Goal: Task Accomplishment & Management: Use online tool/utility

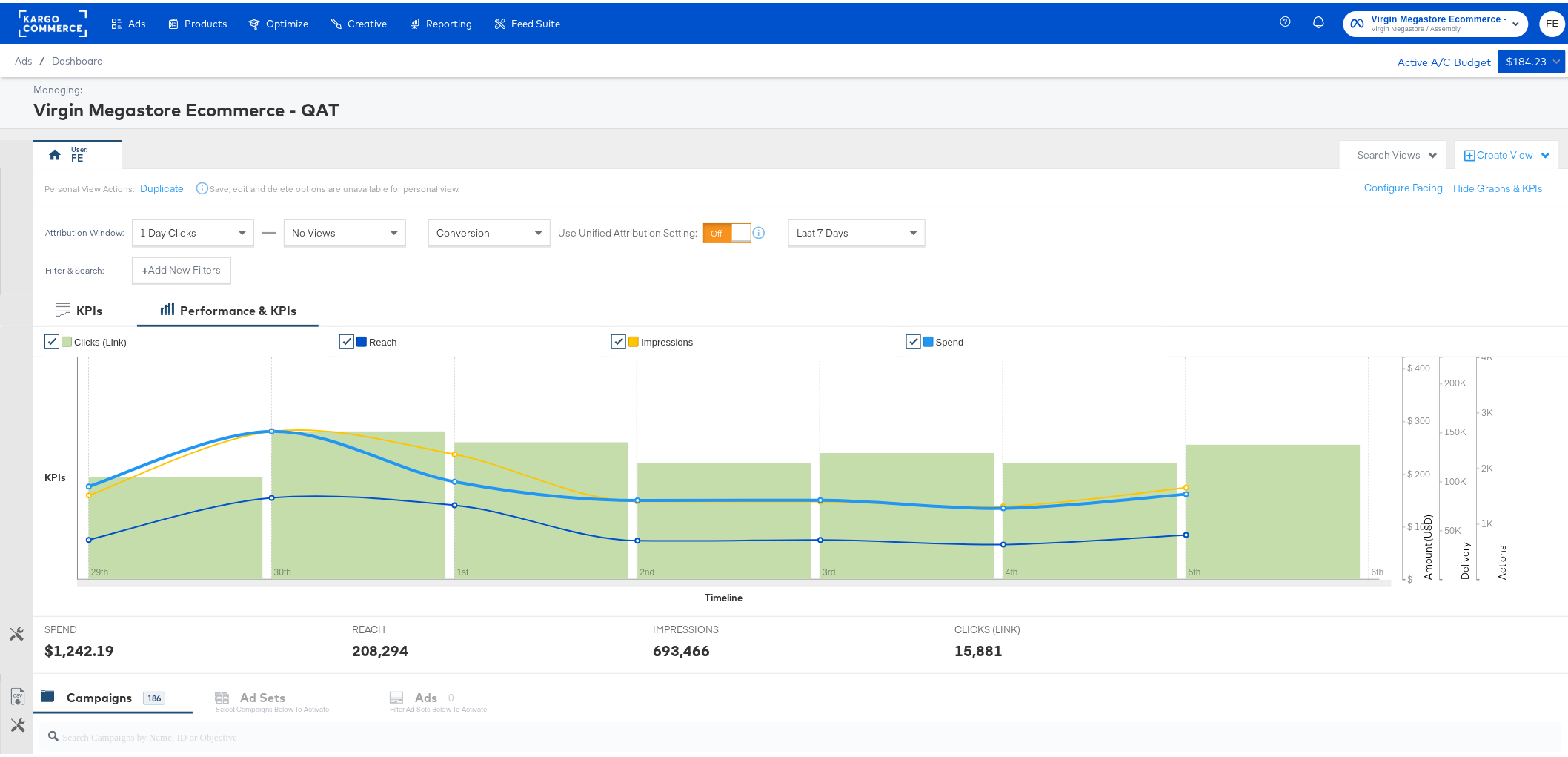
click at [1431, 21] on span "Virgin Megastore / Assembly" at bounding box center [1439, 27] width 135 height 12
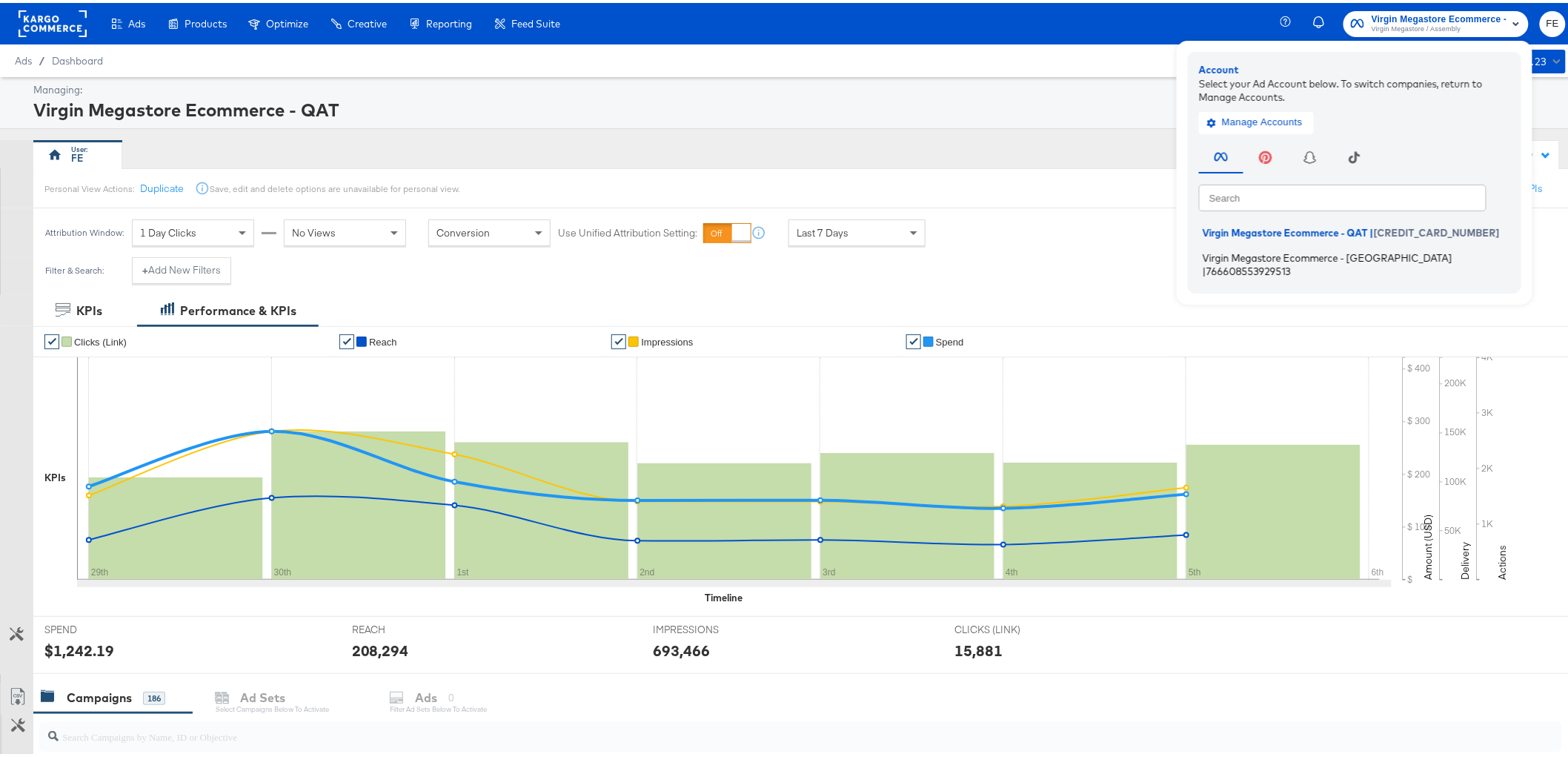
click at [1328, 253] on span "Virgin Megastore Ecommerce - [GEOGRAPHIC_DATA]" at bounding box center [1327, 253] width 249 height 12
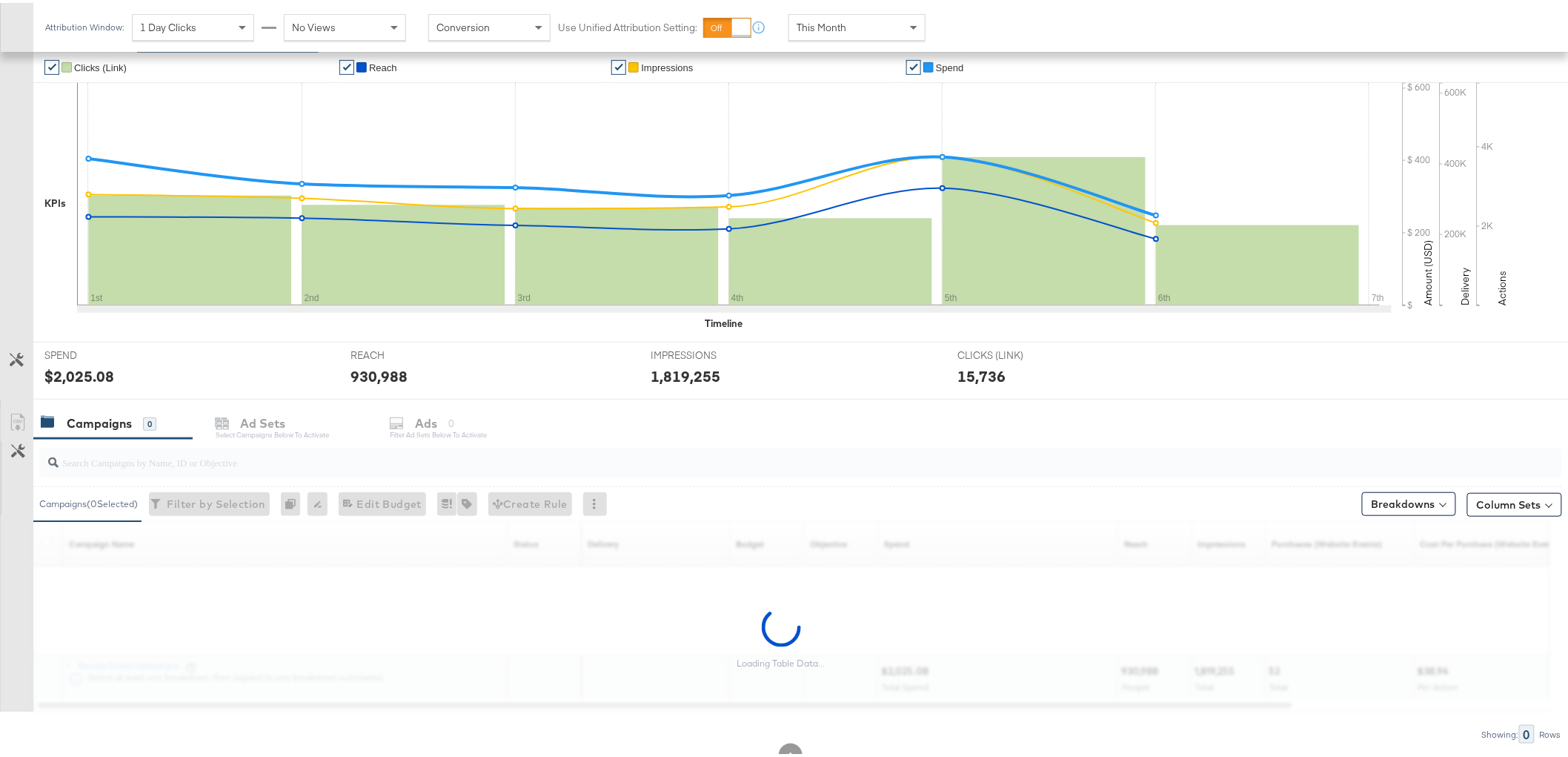
scroll to position [323, 0]
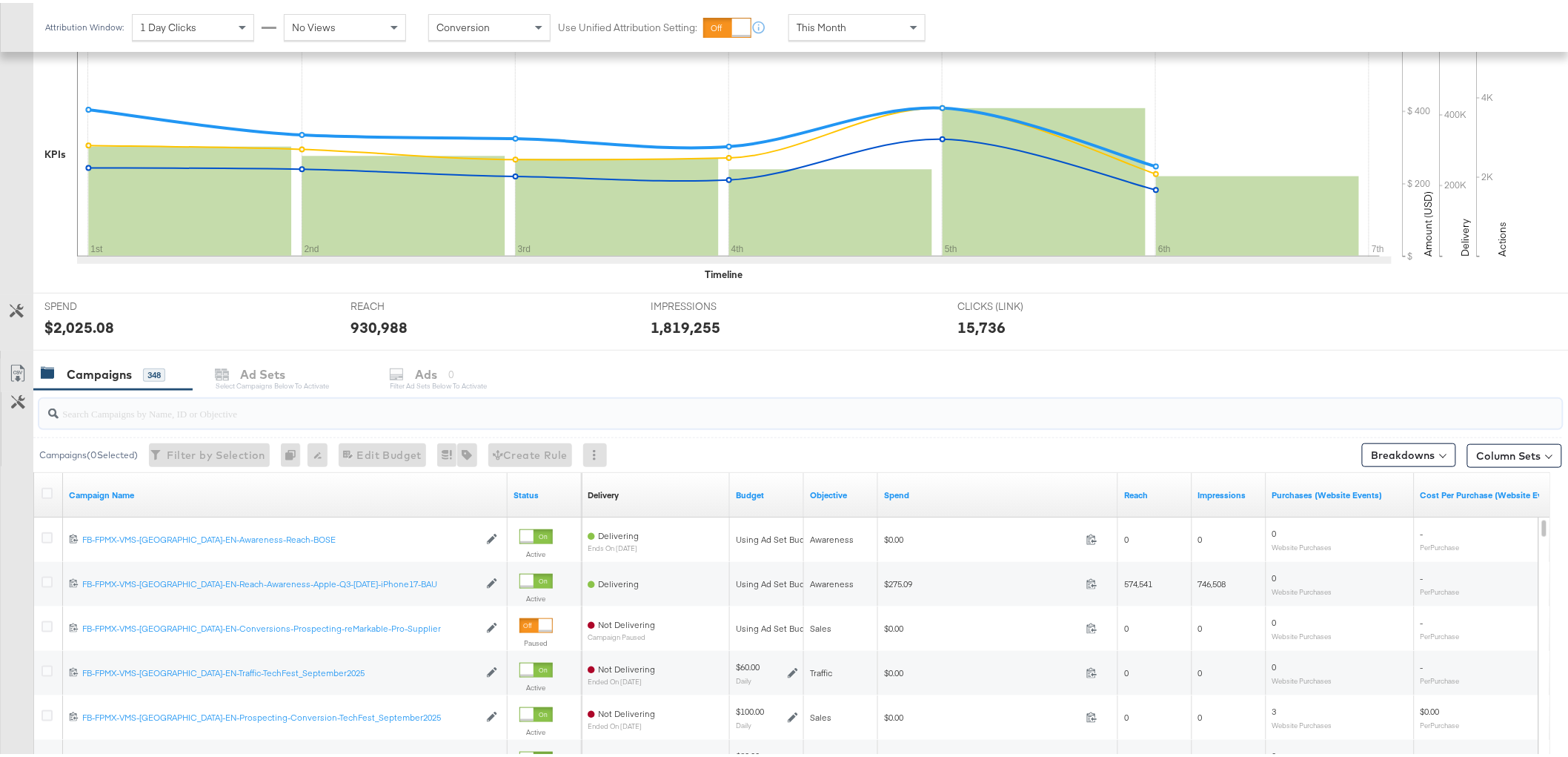
click at [206, 411] on input "search" at bounding box center [740, 404] width 1363 height 29
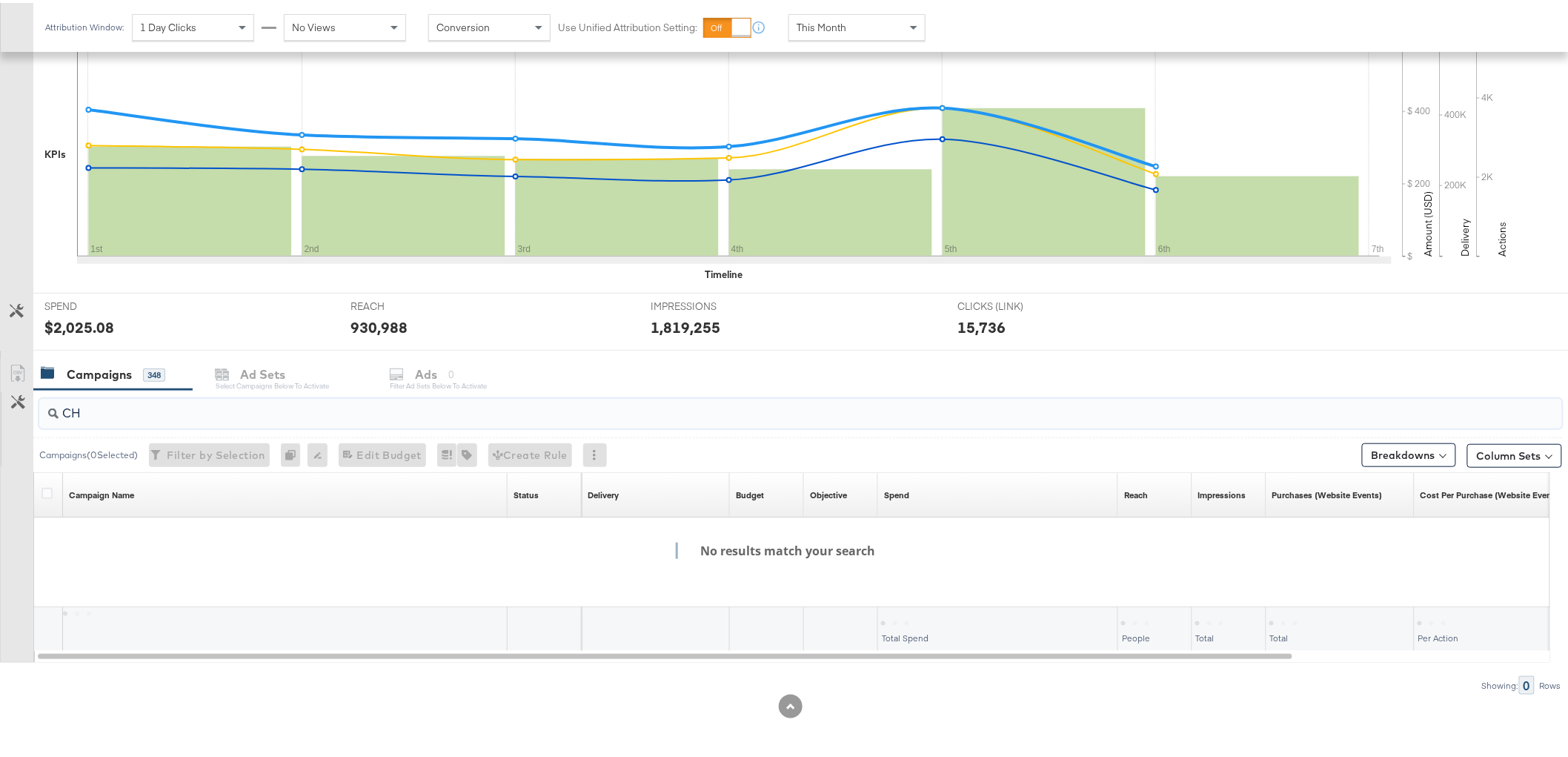
type input "C"
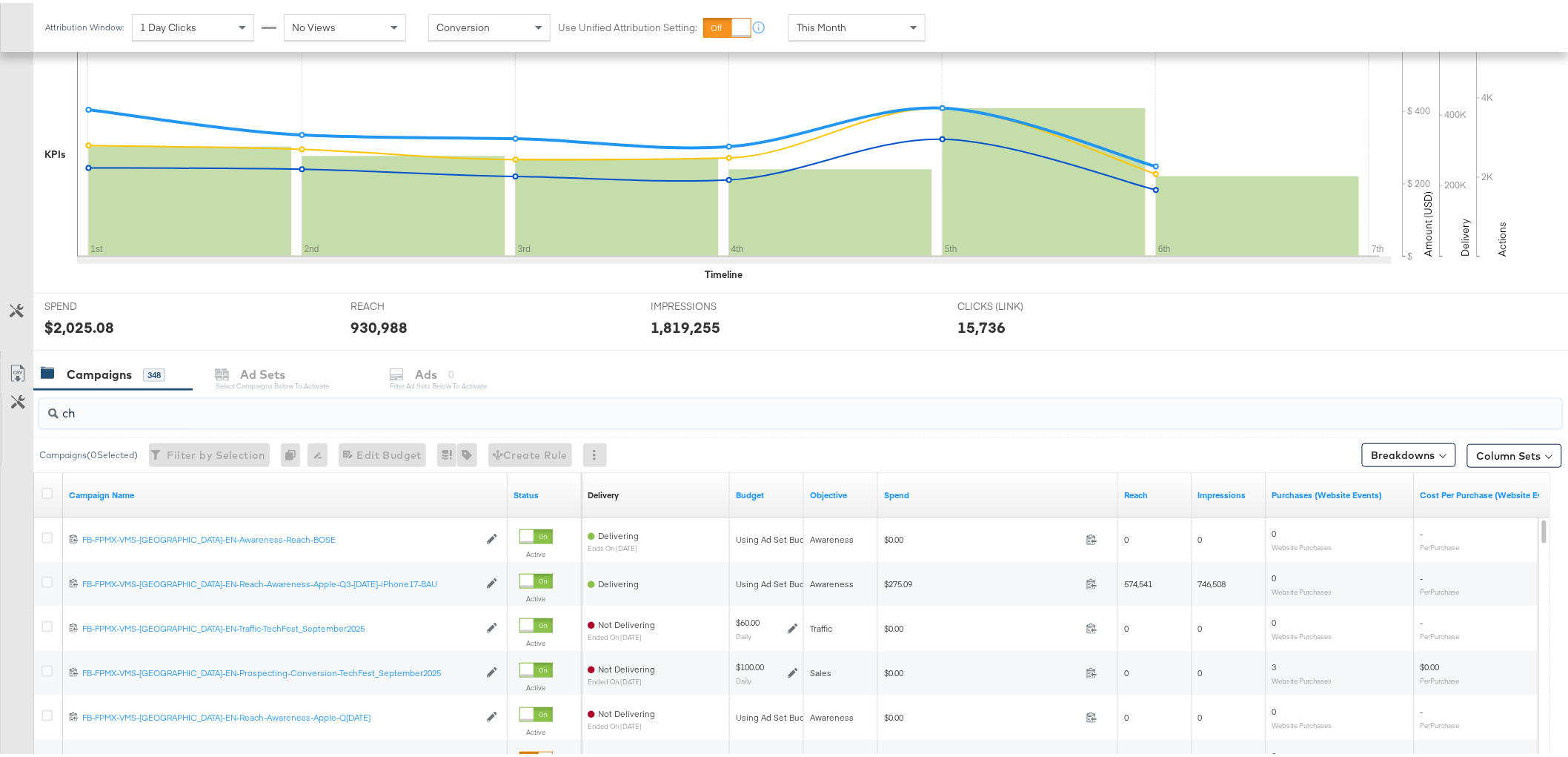
type input "c"
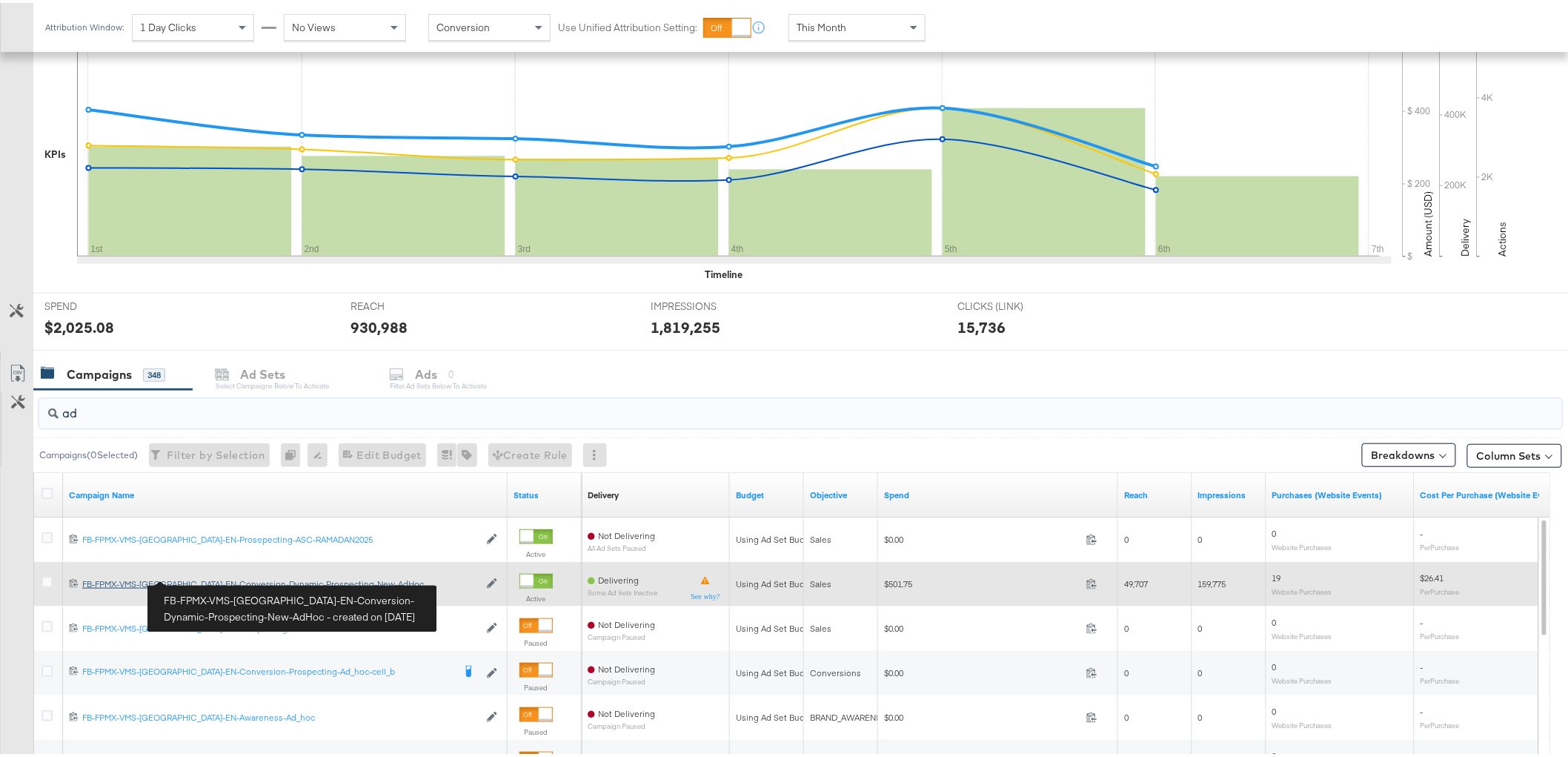
type input "ad"
click at [203, 576] on div "FB-FPMX-VMS-[GEOGRAPHIC_DATA]-EN-Conversion-Dynamic-Prospecting-New-AdHoc FB-FP…" at bounding box center [280, 580] width 396 height 12
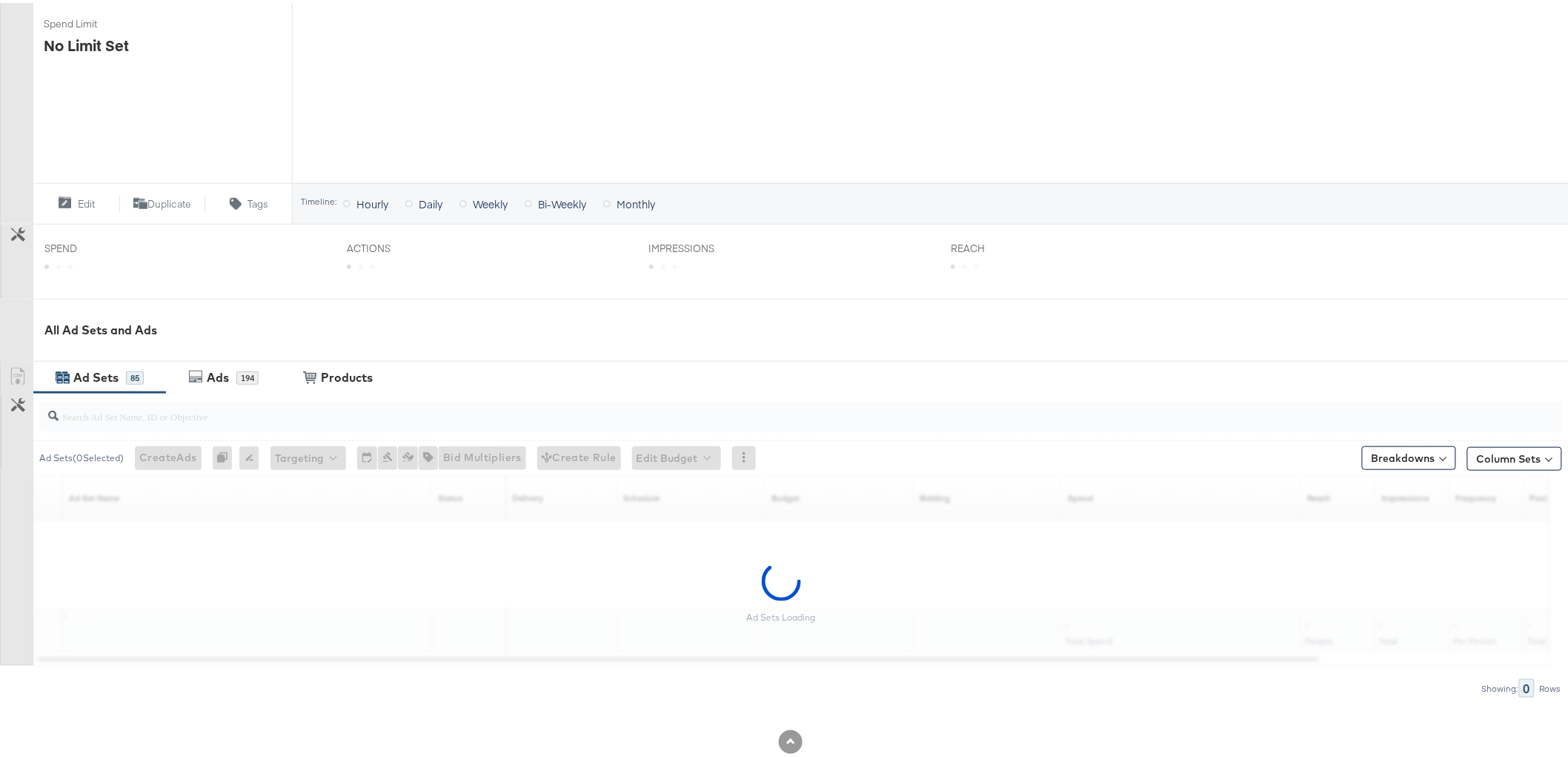
scroll to position [408, 0]
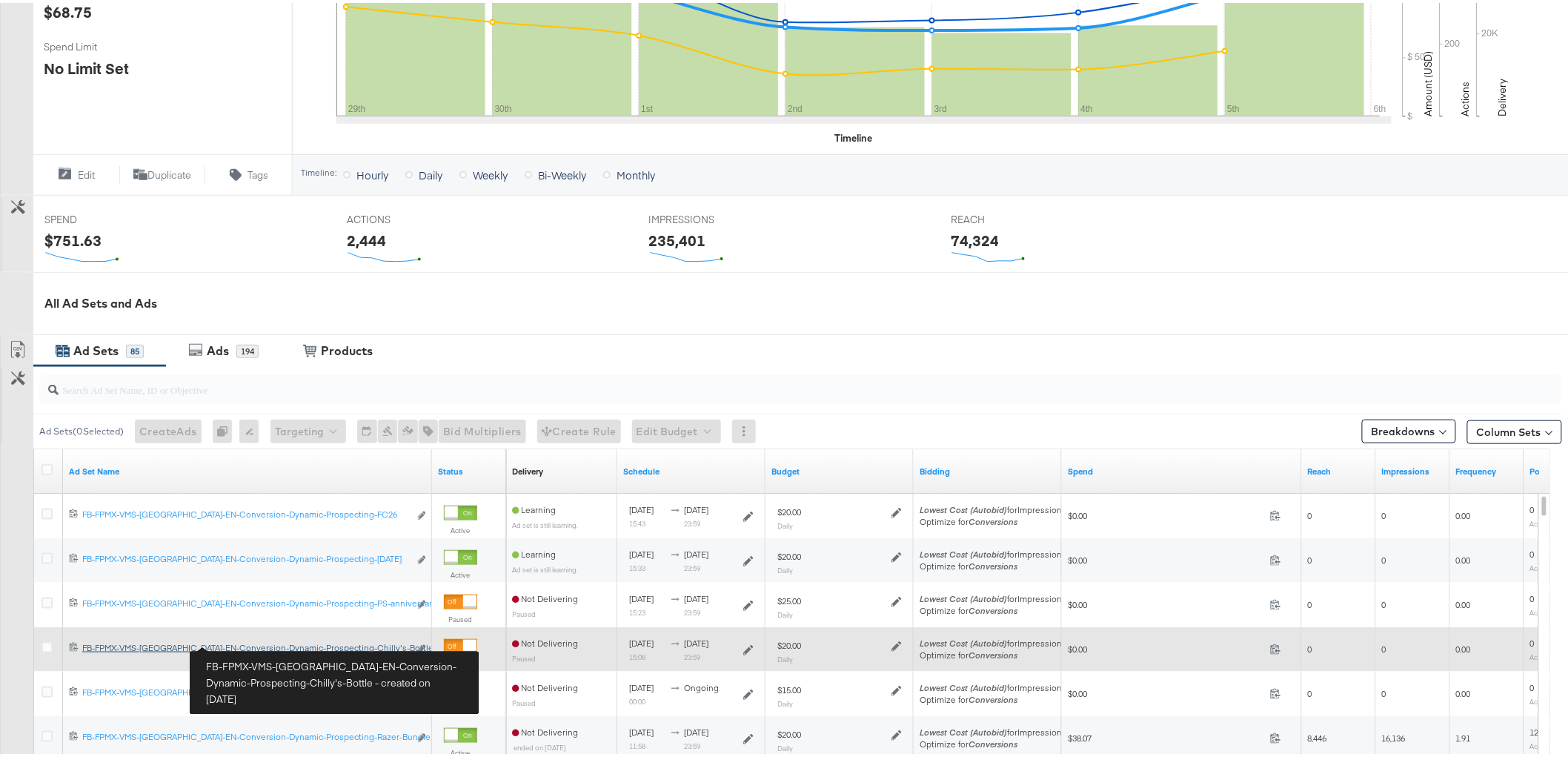
click at [314, 645] on div "FB-FPMX-VMS-[GEOGRAPHIC_DATA]-EN-Conversion-Dynamic-Prospecting-Chilly's-Bottle…" at bounding box center [246, 644] width 327 height 12
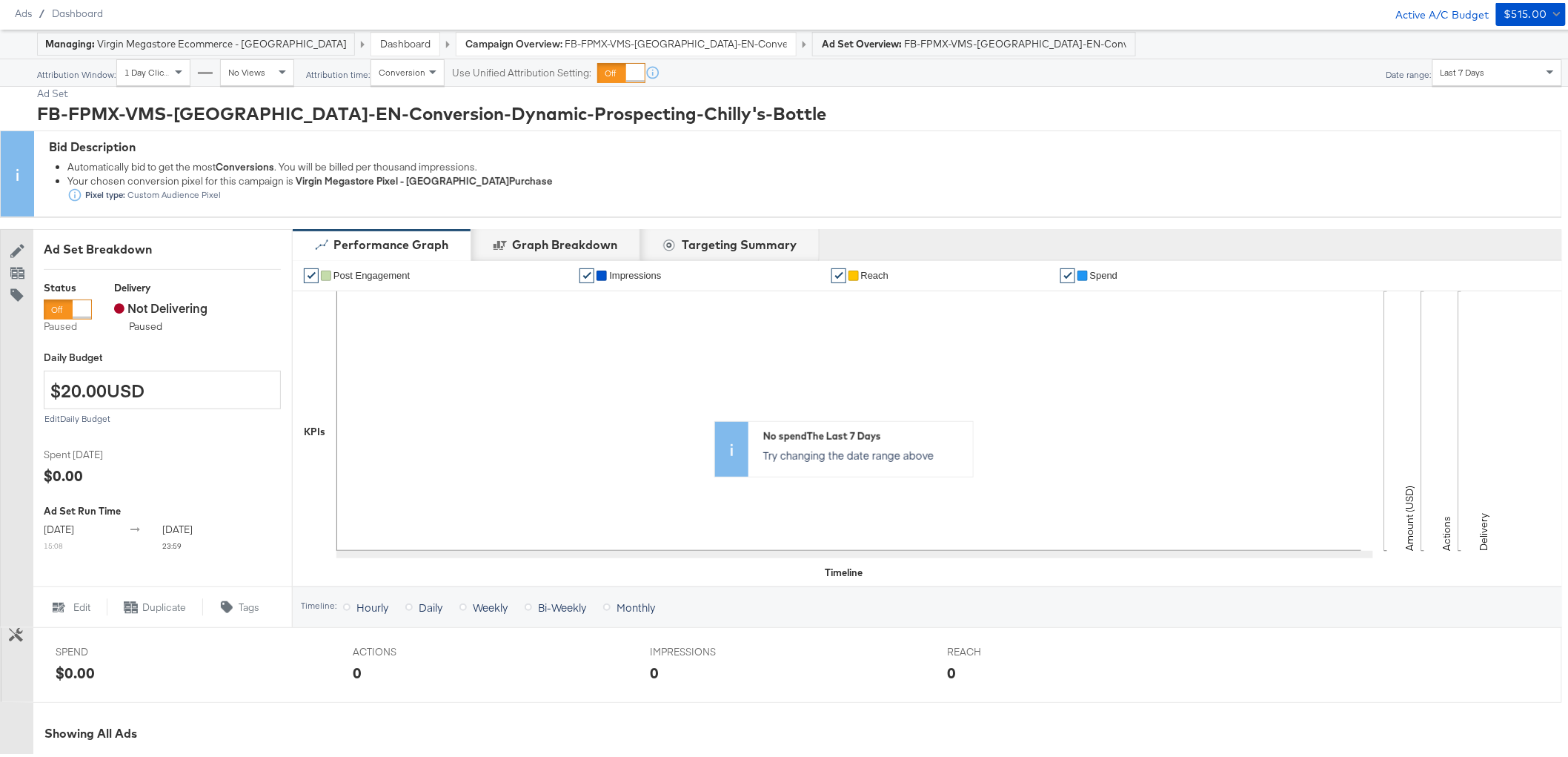
scroll to position [435, 0]
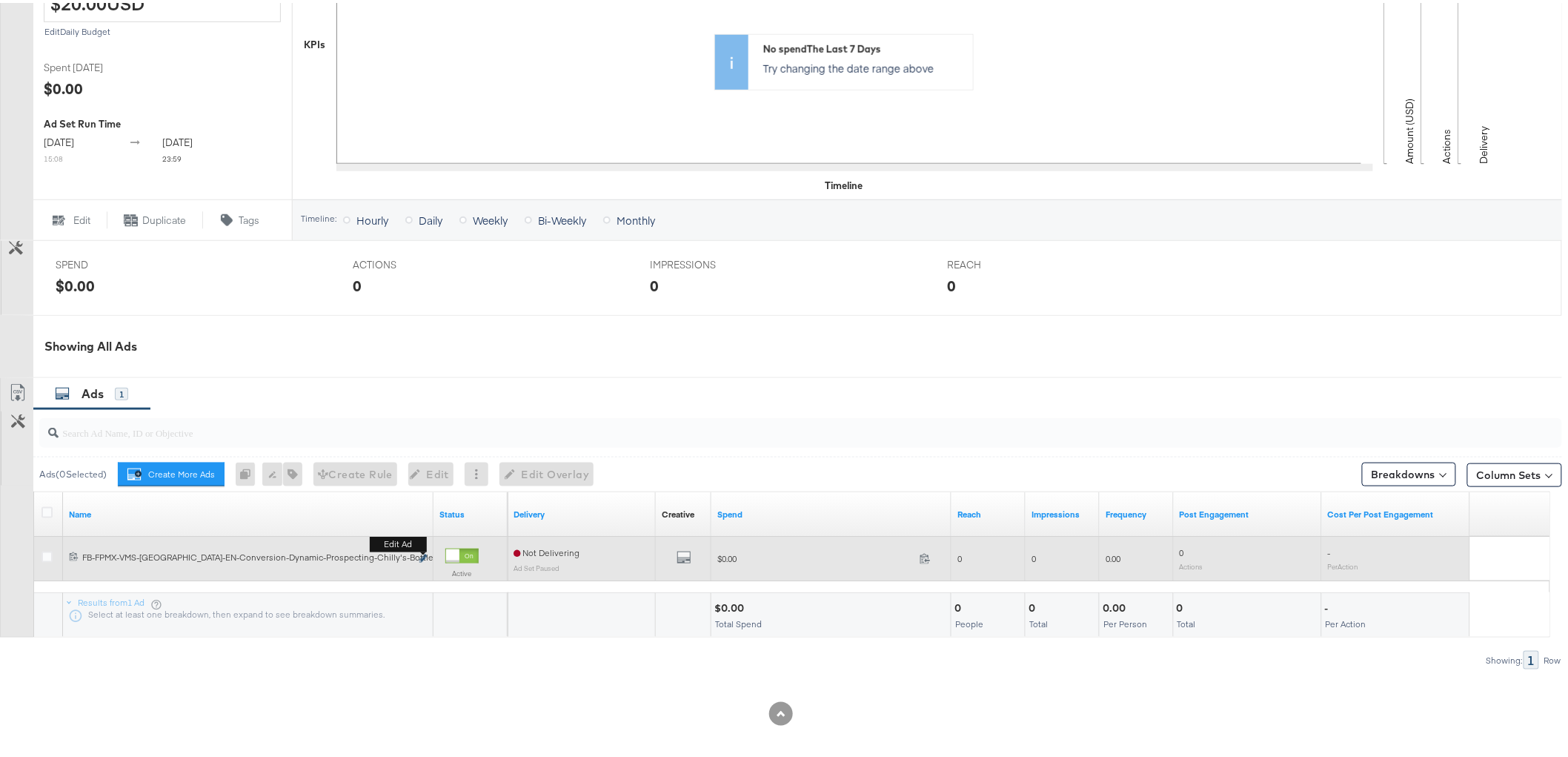
click at [419, 558] on icon "link" at bounding box center [422, 555] width 7 height 8
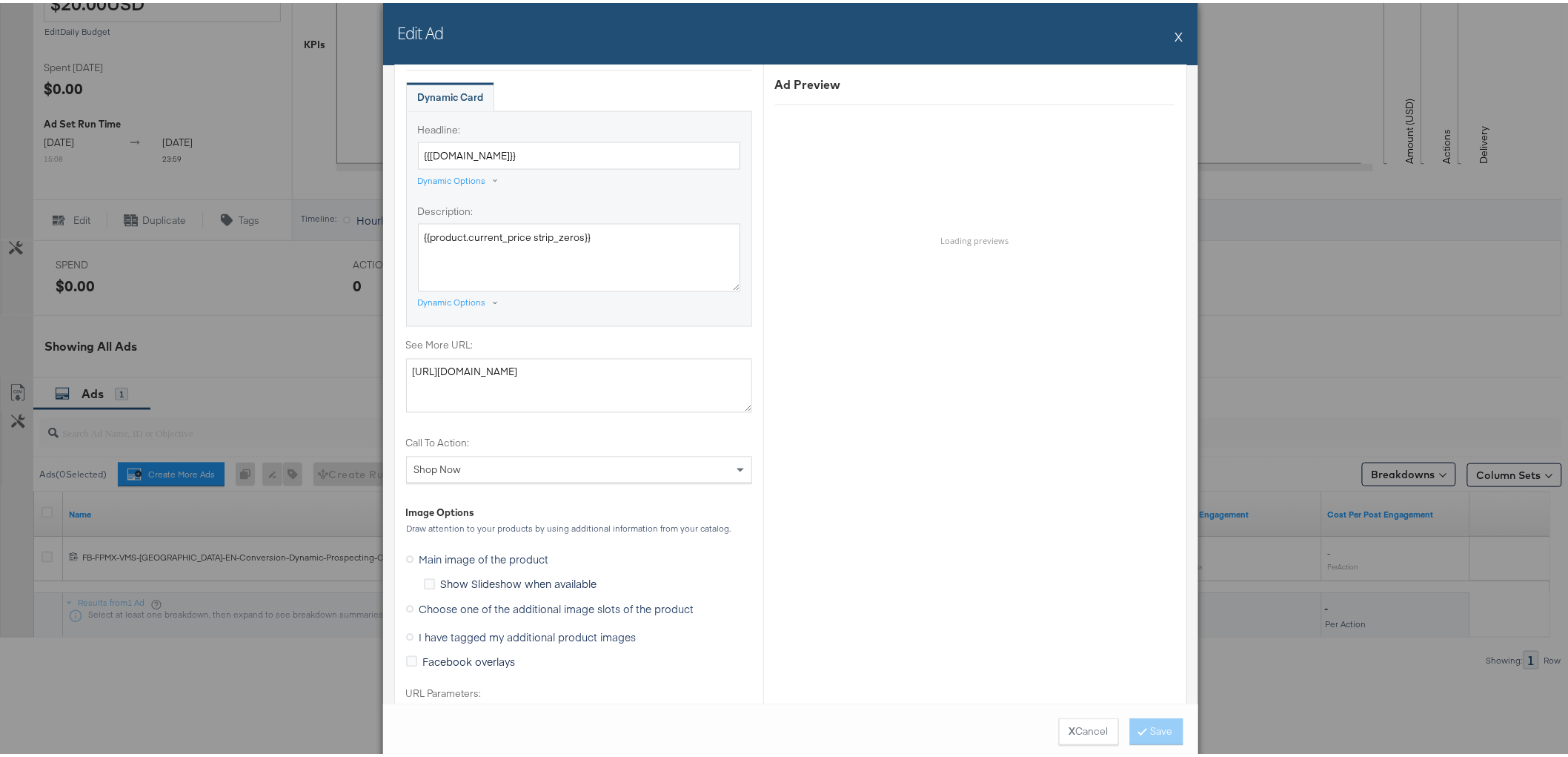
scroll to position [1070, 0]
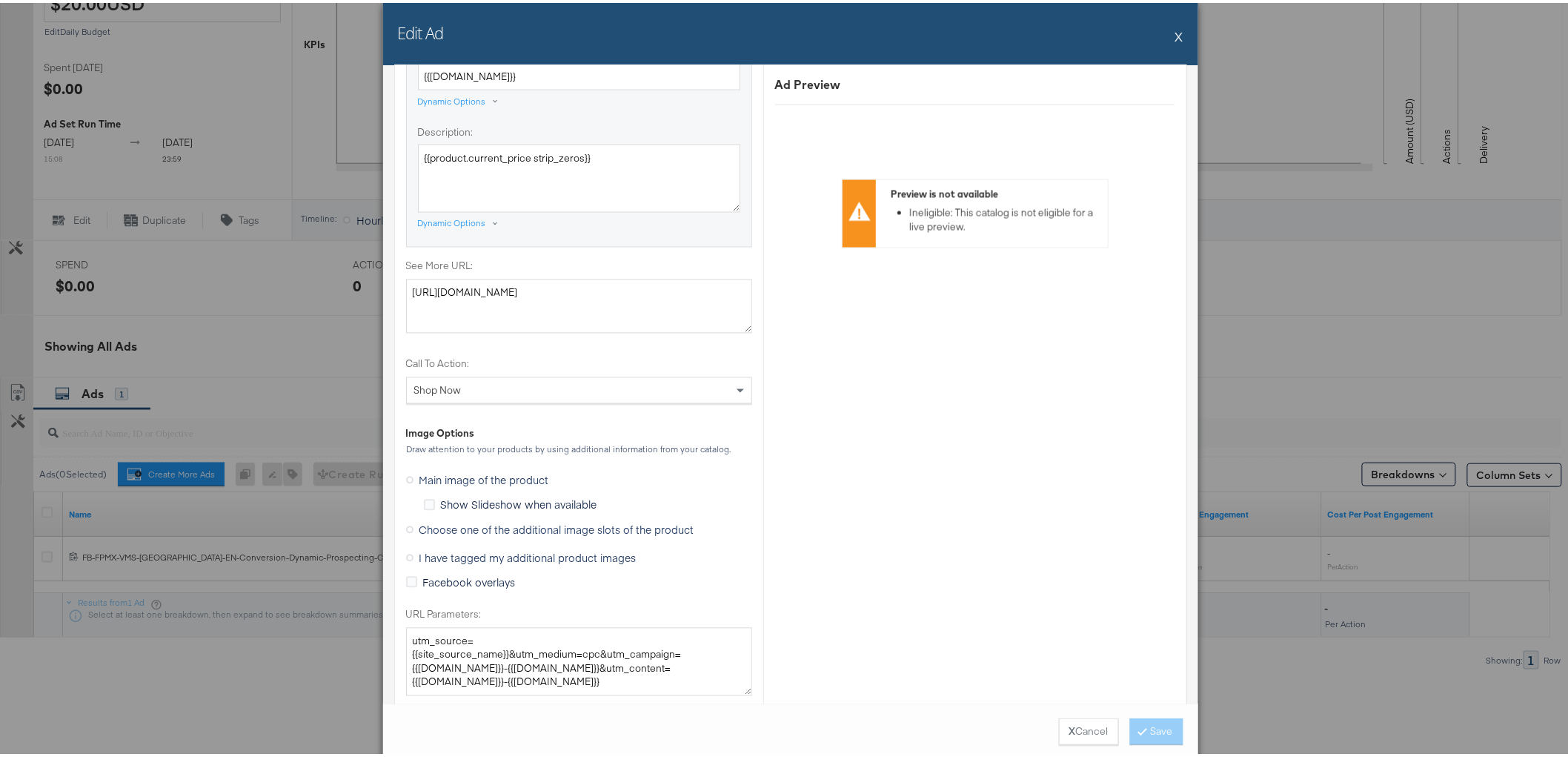
click at [522, 523] on span "Choose one of the additional image slots of the product" at bounding box center [557, 526] width 275 height 15
click at [0, 0] on input "Choose one of the additional image slots of the product" at bounding box center [0, 0] width 0 height 0
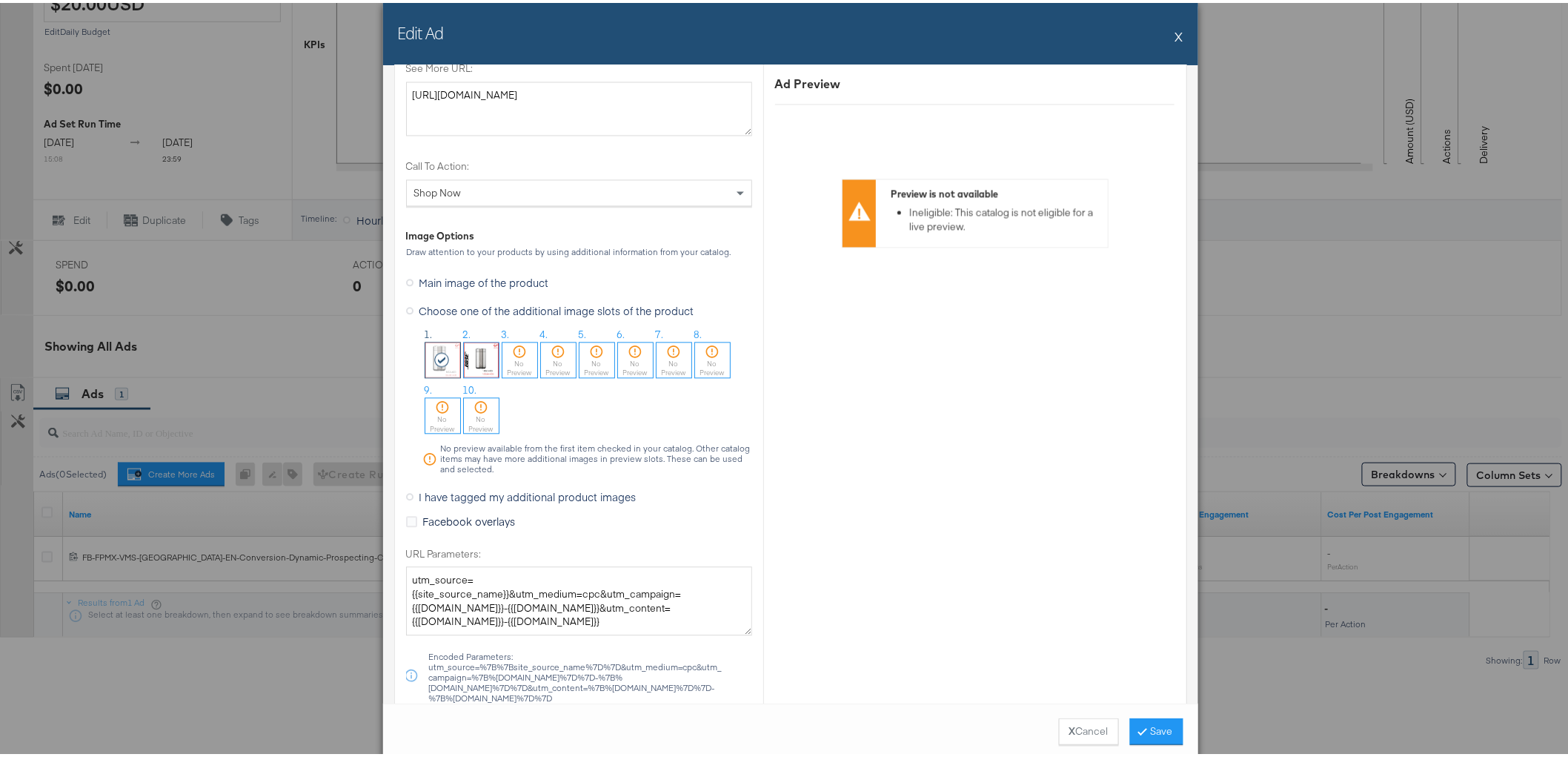
scroll to position [1317, 0]
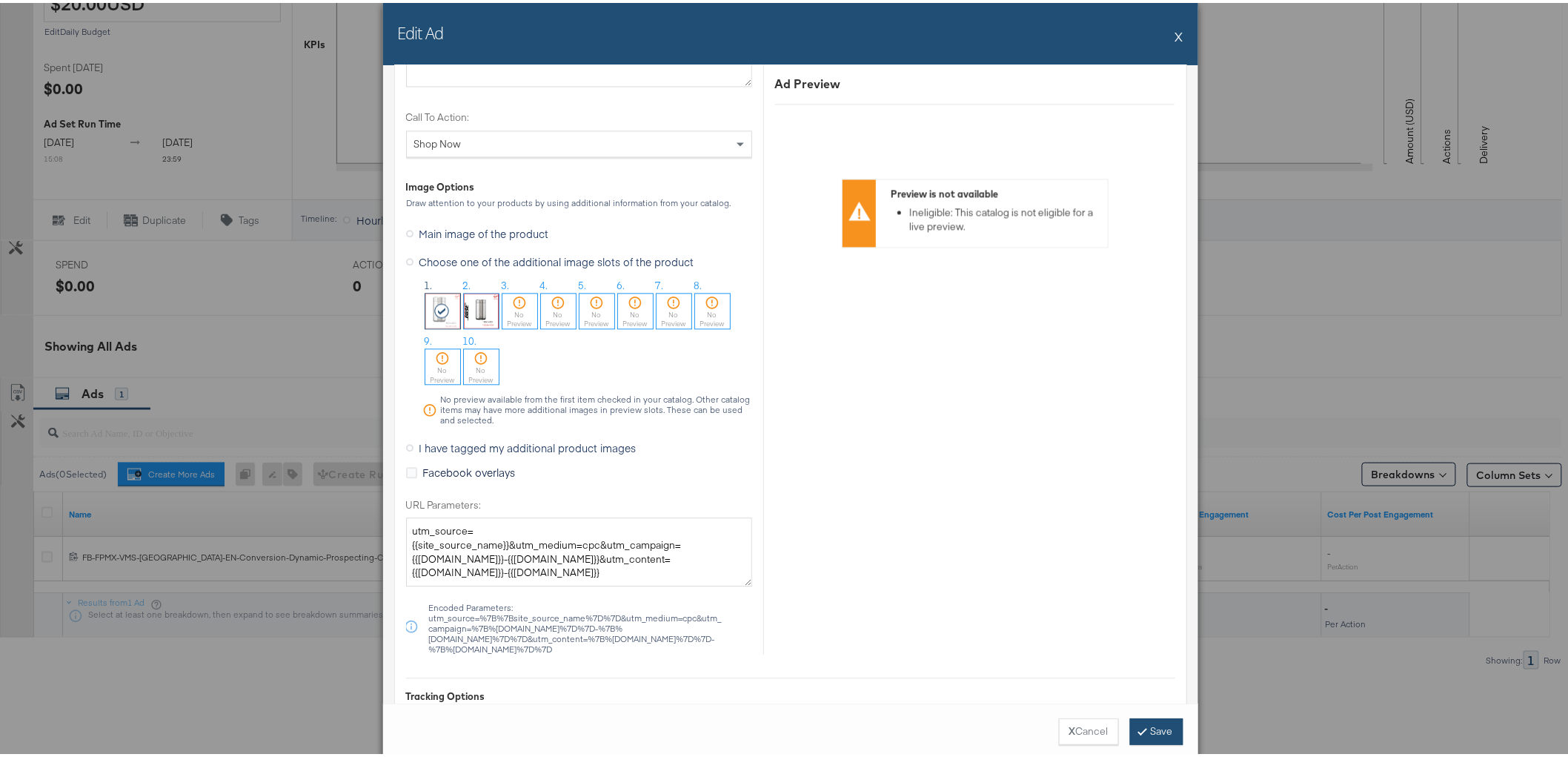
click at [1143, 734] on button "Save" at bounding box center [1157, 728] width 53 height 27
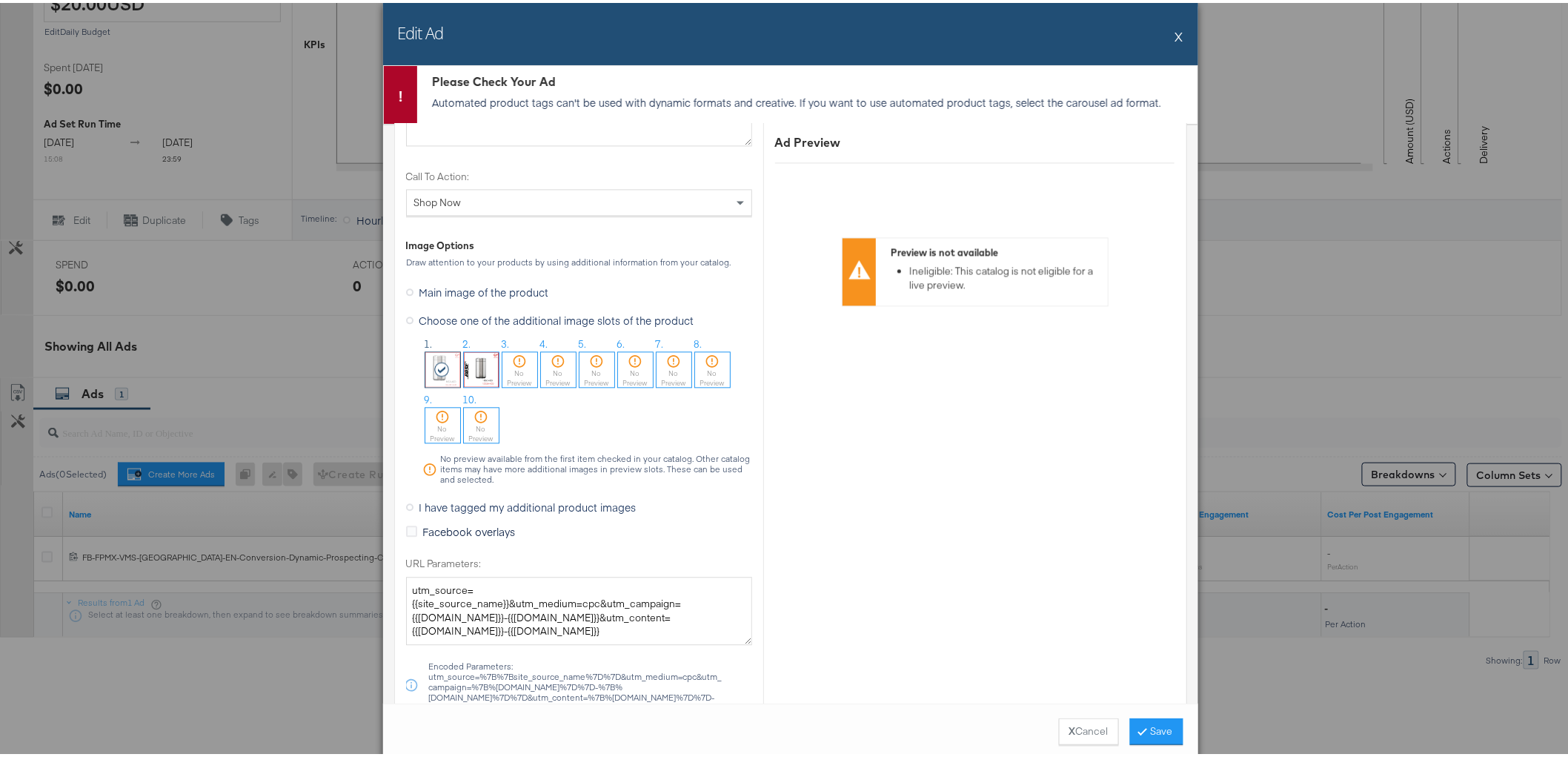
click at [1175, 34] on button "X" at bounding box center [1179, 34] width 8 height 30
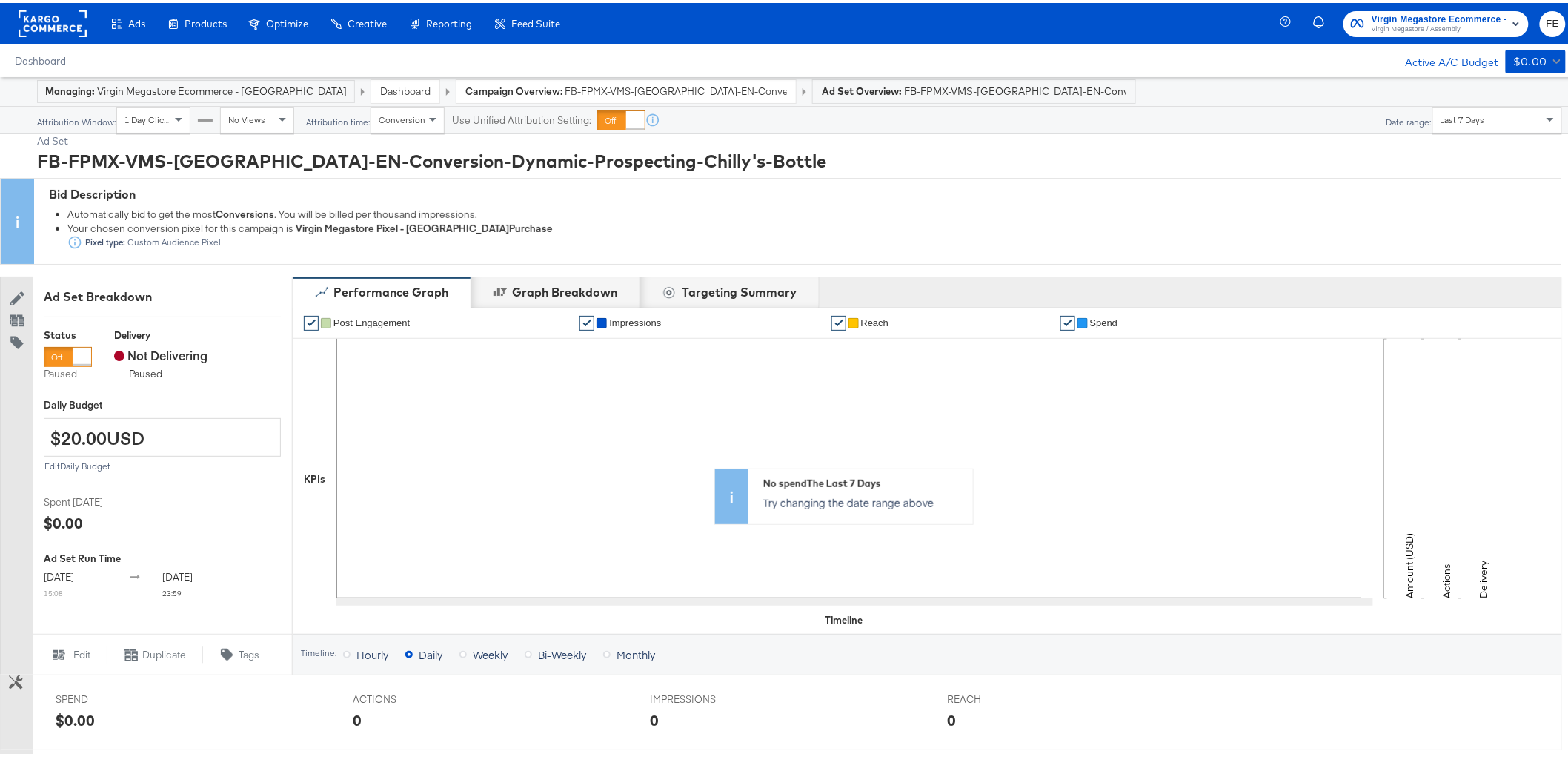
scroll to position [435, 0]
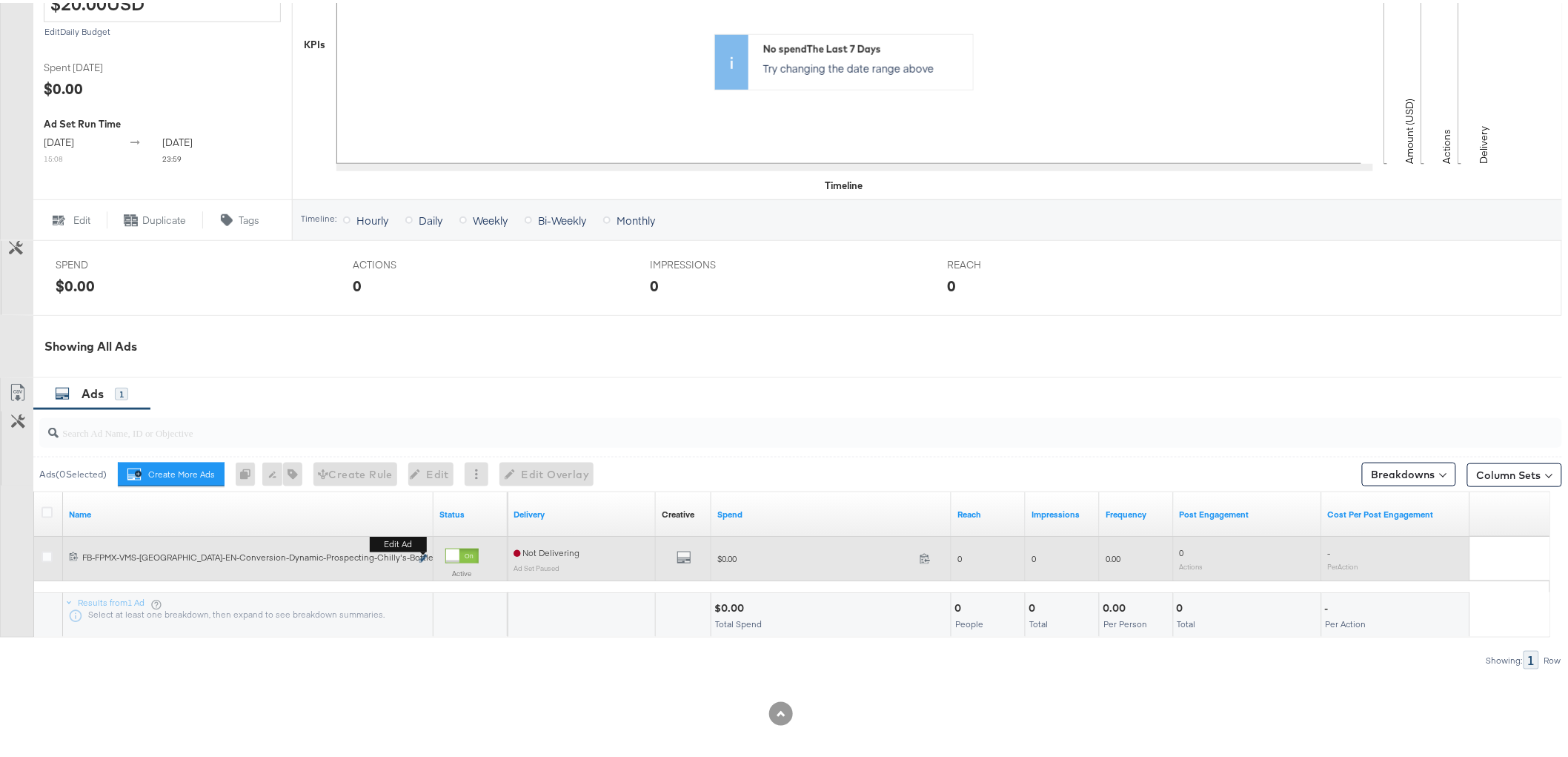
click at [423, 556] on icon "link" at bounding box center [422, 555] width 7 height 8
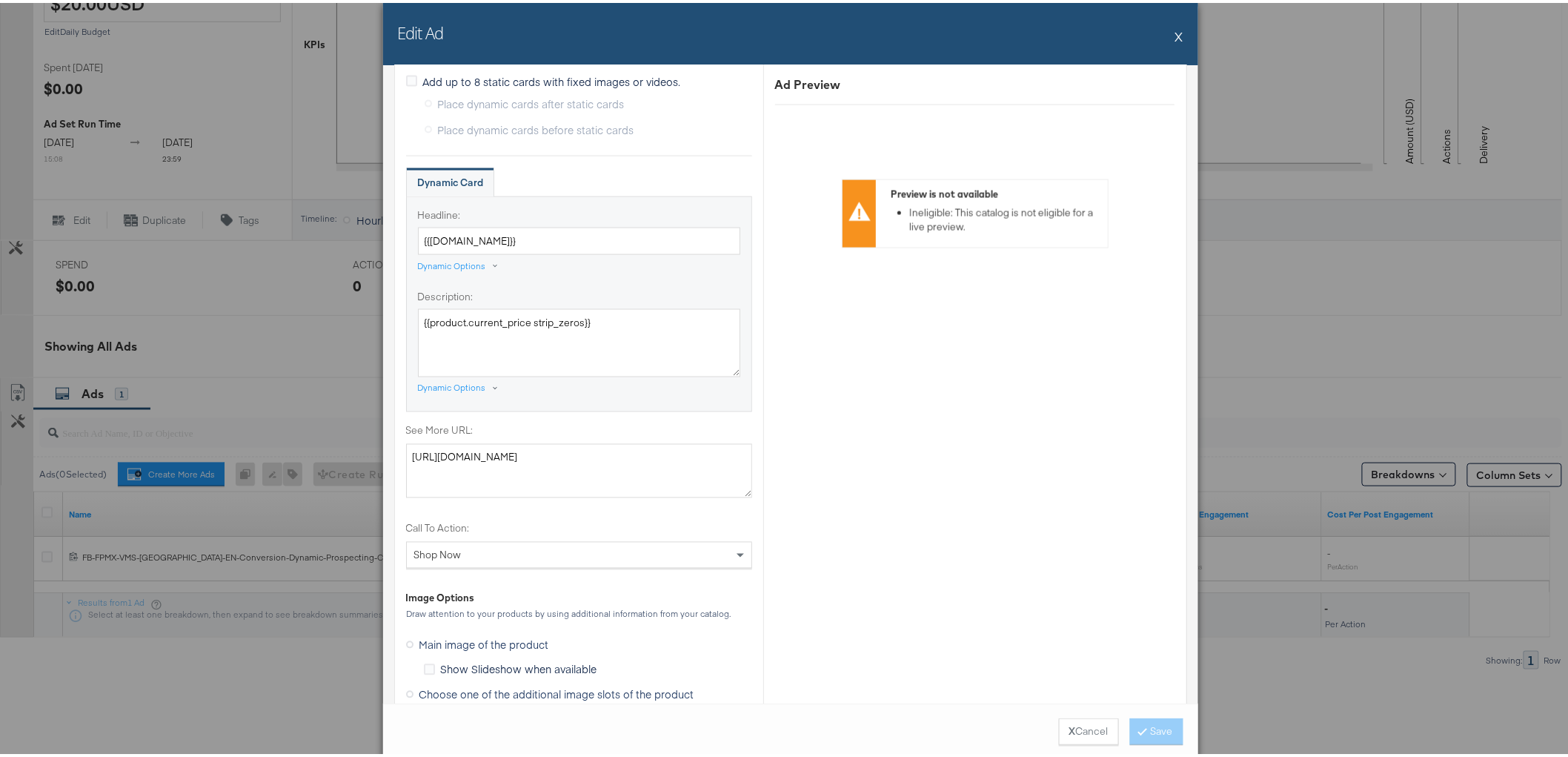
scroll to position [1070, 0]
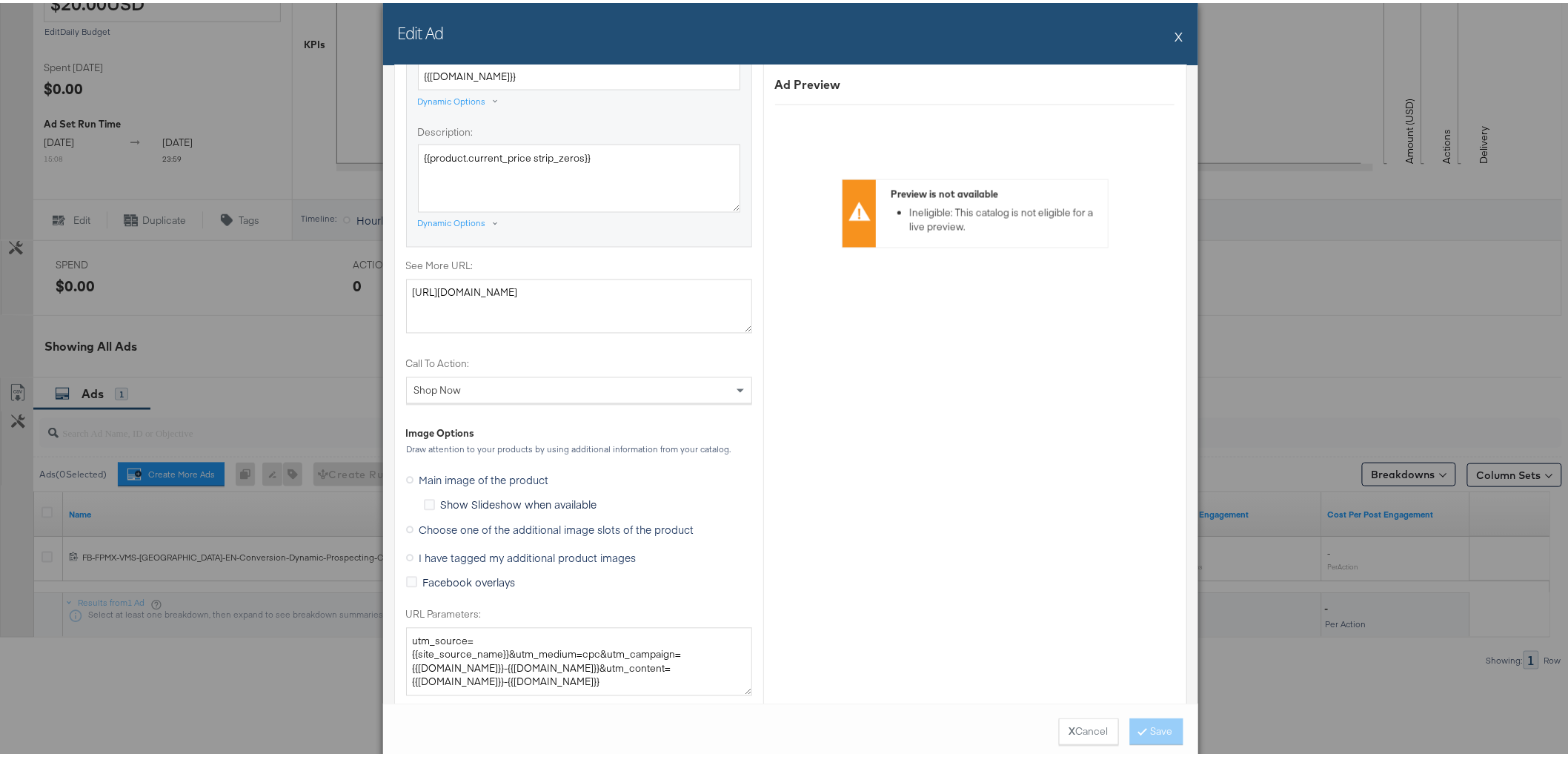
click at [424, 529] on span "Choose one of the additional image slots of the product" at bounding box center [557, 526] width 275 height 15
click at [0, 0] on input "Choose one of the additional image slots of the product" at bounding box center [0, 0] width 0 height 0
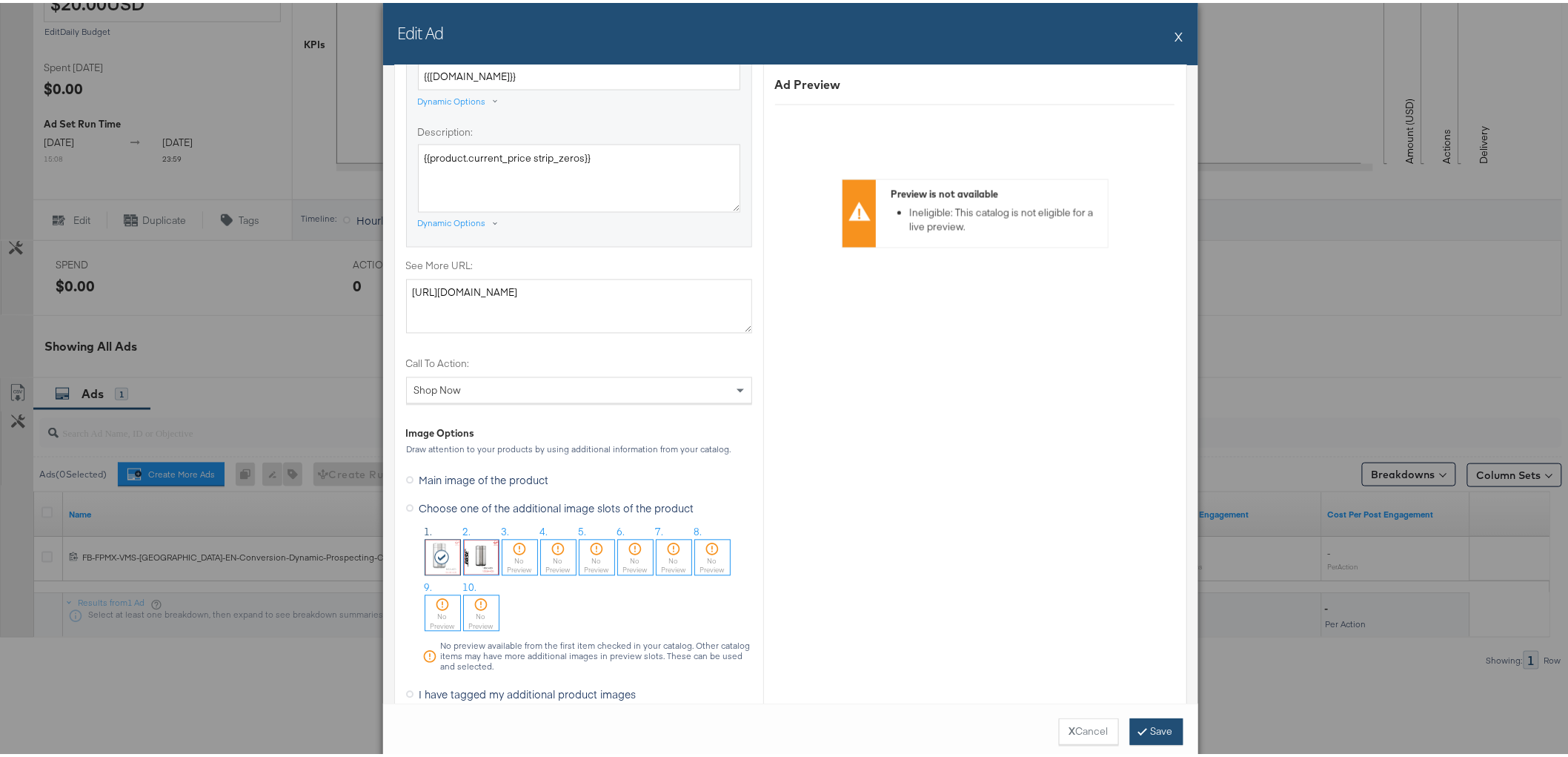
click at [1159, 737] on button "Save" at bounding box center [1157, 728] width 53 height 27
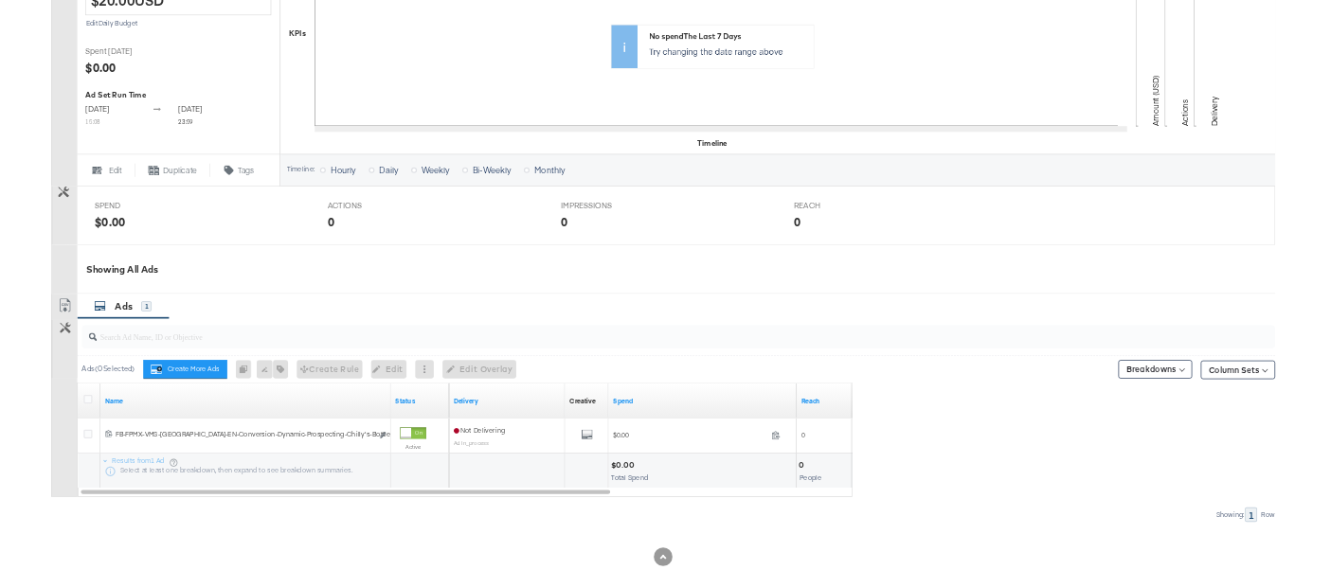
scroll to position [552, 0]
